Goal: Participate in discussion

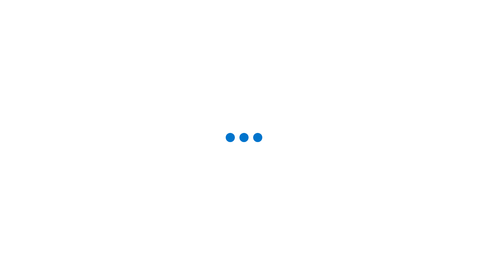
click at [0, 0] on div "Studio Sessions" at bounding box center [0, 0] width 0 height 0
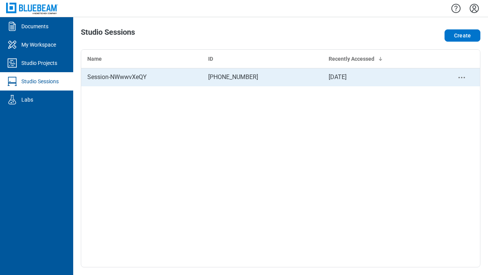
click at [141, 77] on div "Session-NWwwvXeQY" at bounding box center [141, 76] width 109 height 9
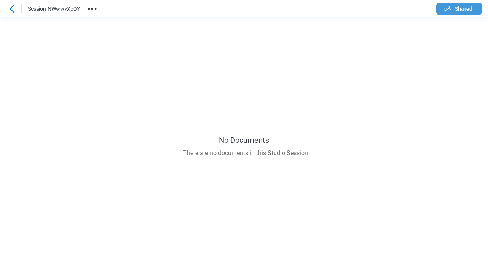
click at [459, 8] on span "Shared" at bounding box center [464, 9] width 18 height 8
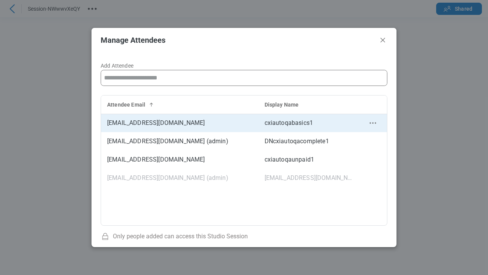
click at [372, 123] on circle "context-menu" at bounding box center [372, 122] width 1 height 1
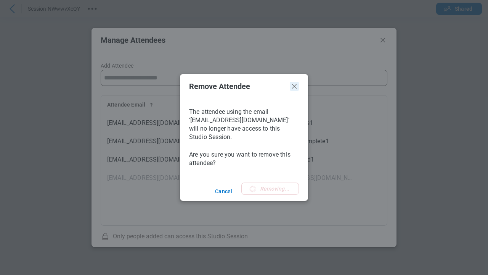
click at [294, 86] on icon "Close" at bounding box center [294, 86] width 5 height 5
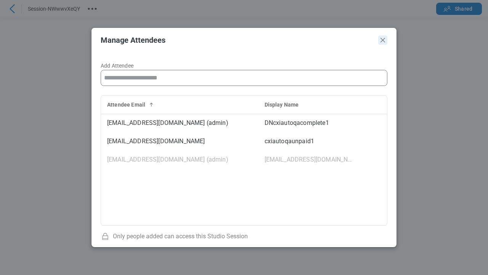
click at [382, 44] on icon "Close" at bounding box center [382, 39] width 9 height 9
click at [12, 8] on icon at bounding box center [12, 8] width 9 height 9
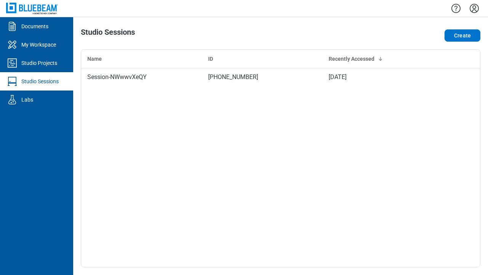
click at [474, 8] on icon "Settings" at bounding box center [474, 8] width 9 height 9
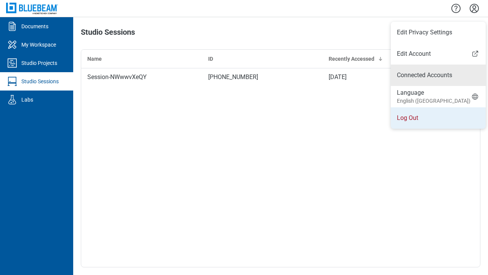
click at [435, 118] on li "Log Out" at bounding box center [438, 117] width 95 height 21
